Goal: Task Accomplishment & Management: Use online tool/utility

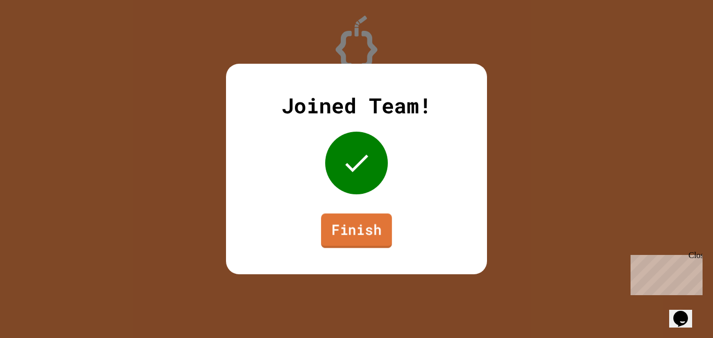
click at [344, 231] on link "Finish" at bounding box center [356, 230] width 71 height 34
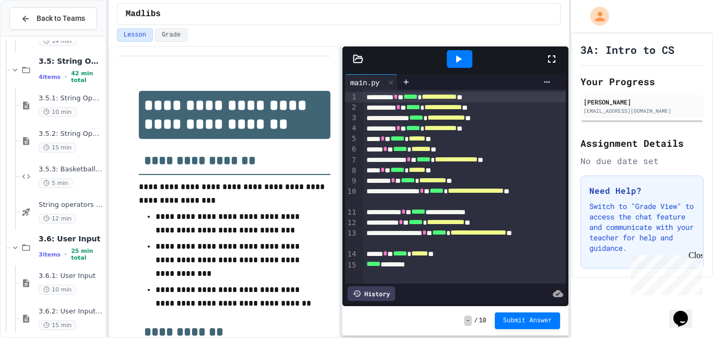
scroll to position [1637, 0]
